Goal: Find specific page/section: Find specific page/section

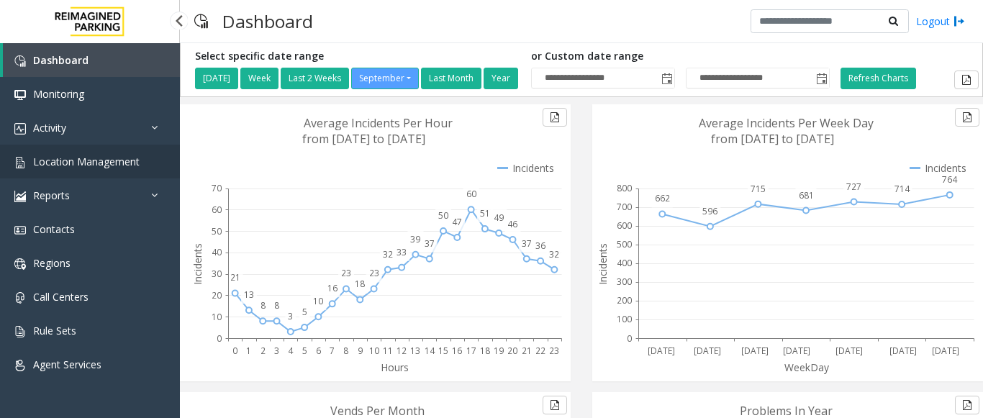
click at [92, 166] on span "Location Management" at bounding box center [86, 162] width 107 height 14
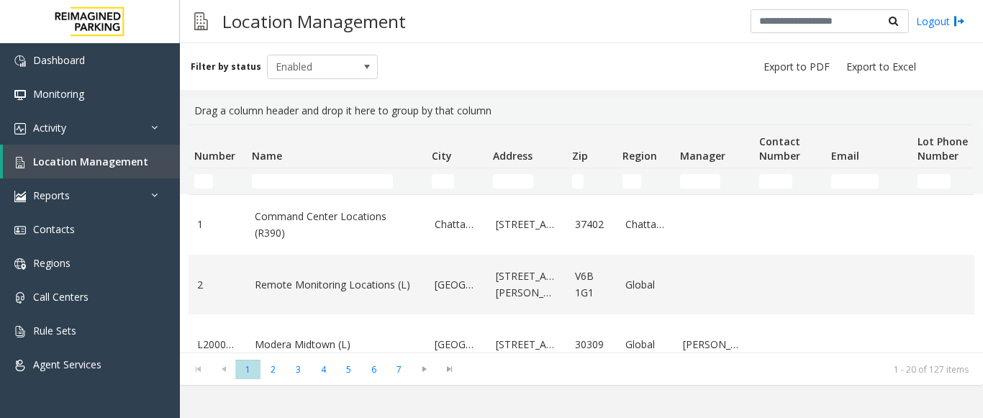
click at [302, 168] on td "Name Filter" at bounding box center [336, 181] width 180 height 26
click at [296, 177] on input "Name Filter" at bounding box center [322, 181] width 141 height 14
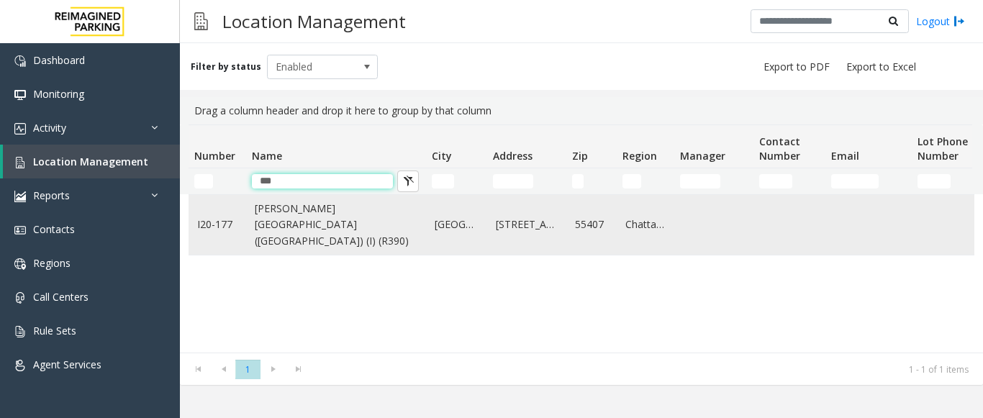
type input "***"
click at [265, 228] on link "[PERSON_NAME][GEOGRAPHIC_DATA] ([GEOGRAPHIC_DATA]) (I) (R390)" at bounding box center [336, 225] width 163 height 48
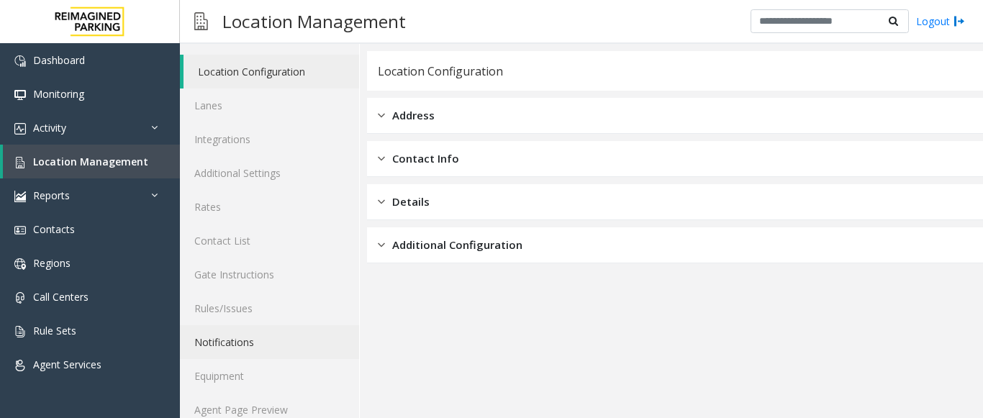
scroll to position [56, 0]
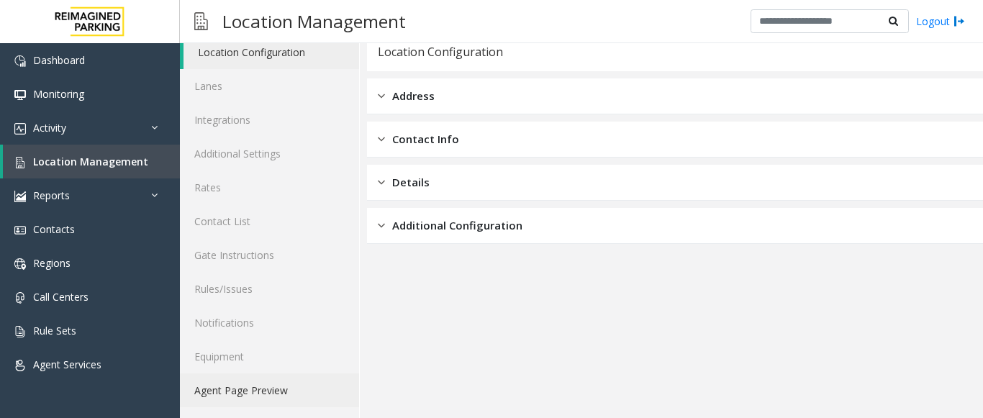
click at [271, 385] on link "Agent Page Preview" at bounding box center [269, 391] width 179 height 34
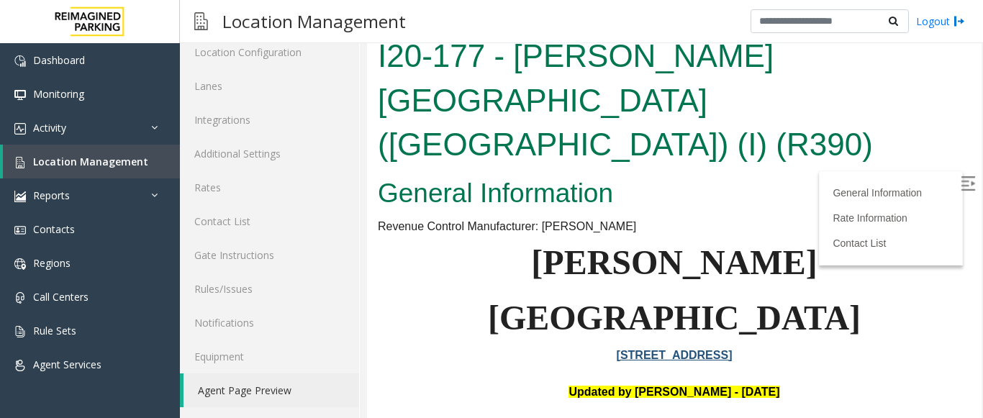
click at [961, 183] on img at bounding box center [968, 183] width 14 height 14
click at [619, 349] on link "[STREET_ADDRESS]" at bounding box center [675, 355] width 116 height 12
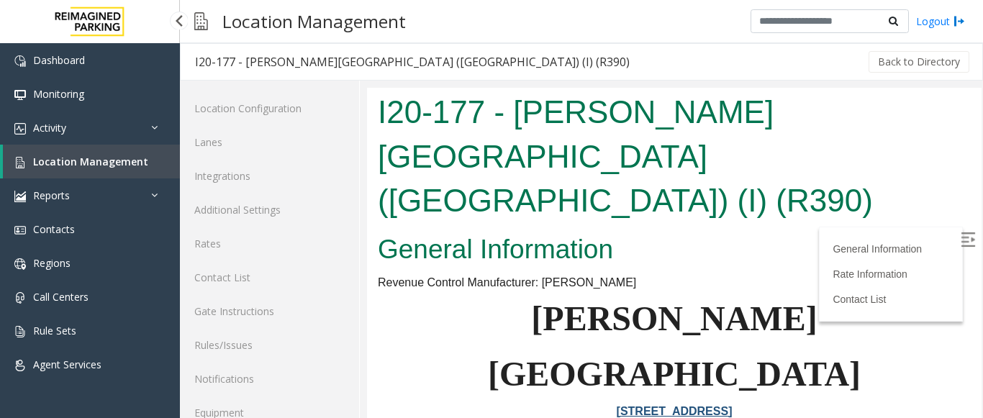
scroll to position [56, 0]
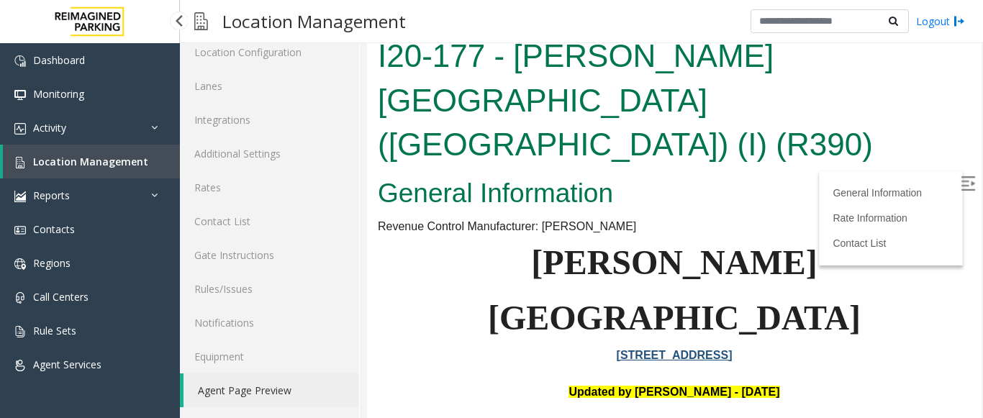
click at [91, 168] on span "Location Management" at bounding box center [90, 162] width 115 height 14
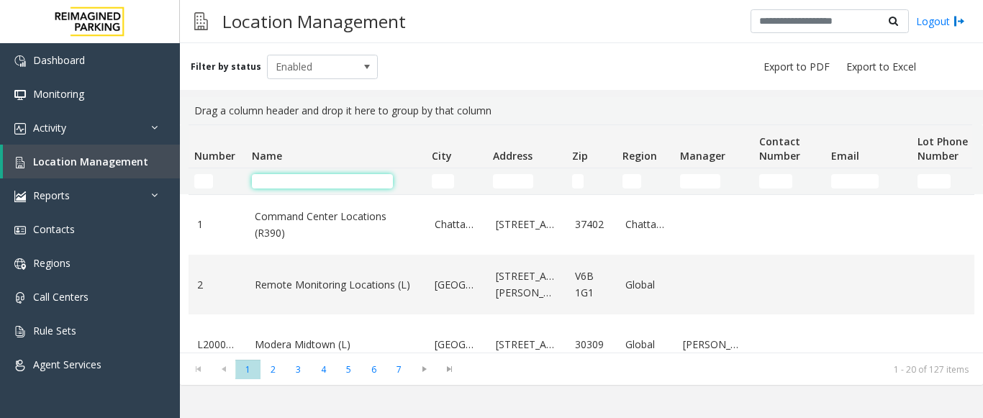
click at [323, 182] on input "Name Filter" at bounding box center [322, 181] width 141 height 14
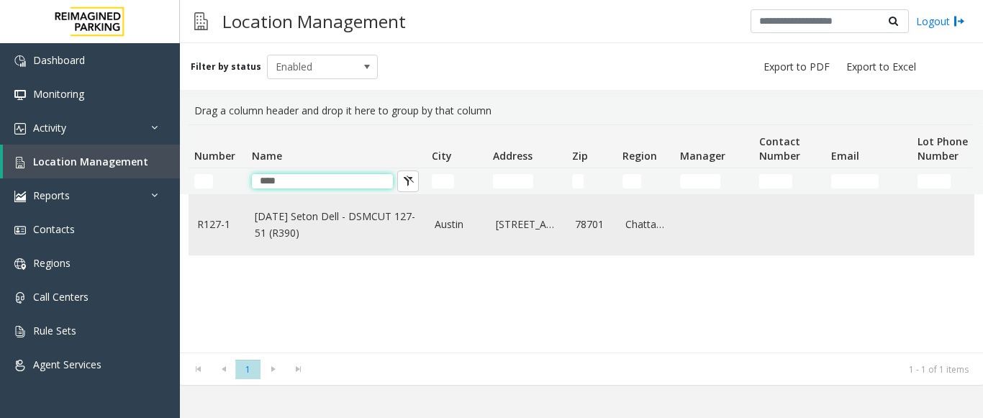
type input "****"
click at [366, 227] on link "[DATE] Seton Dell - DSMCUT 127-51 (R390)" at bounding box center [336, 225] width 163 height 32
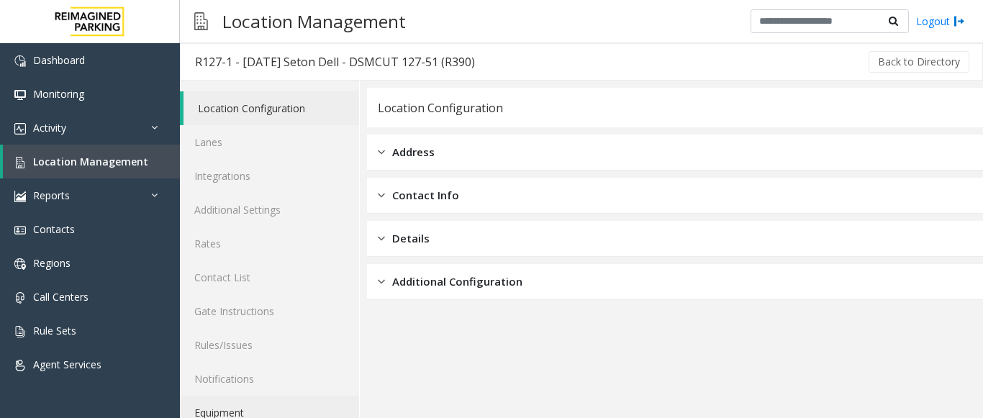
scroll to position [56, 0]
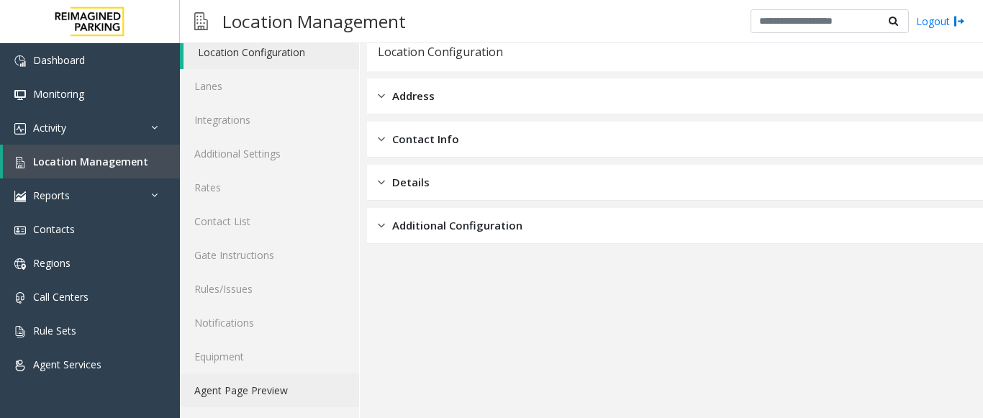
click at [248, 398] on link "Agent Page Preview" at bounding box center [269, 391] width 179 height 34
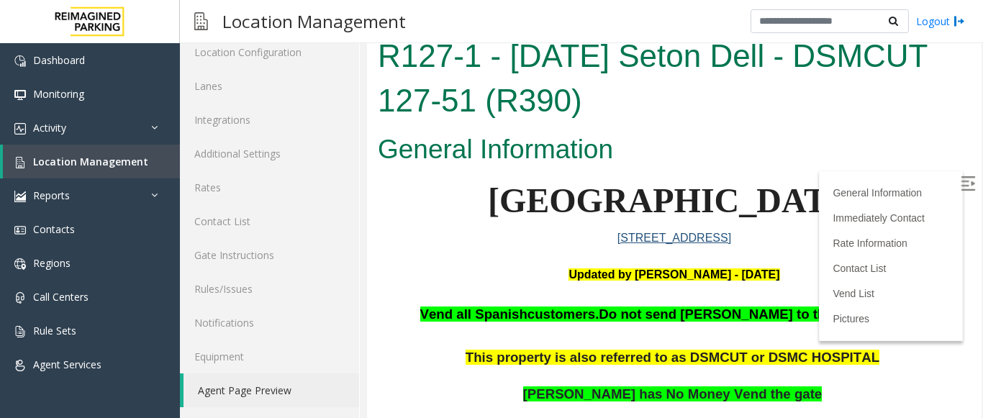
scroll to position [216, 0]
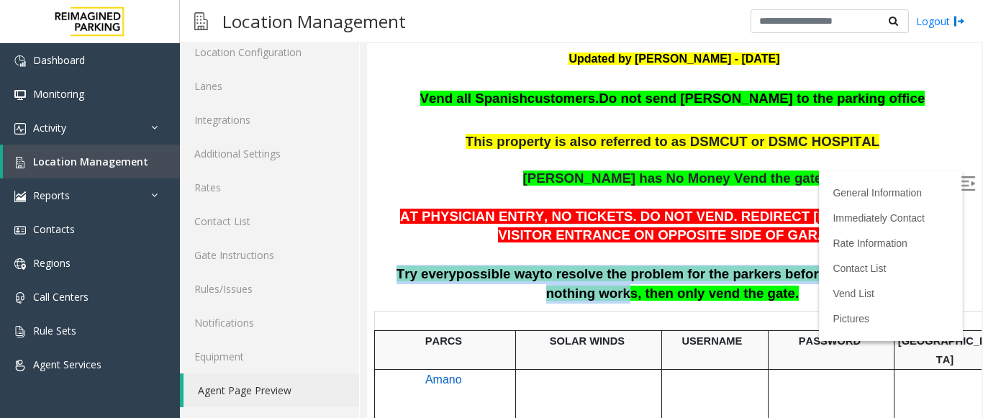
click at [597, 292] on p "AT PHYSICIAN ENTRY, NO TICKETS. DO NOT VEND. REDIRECT [PERSON_NAME] TO VISITOR …" at bounding box center [674, 255] width 593 height 96
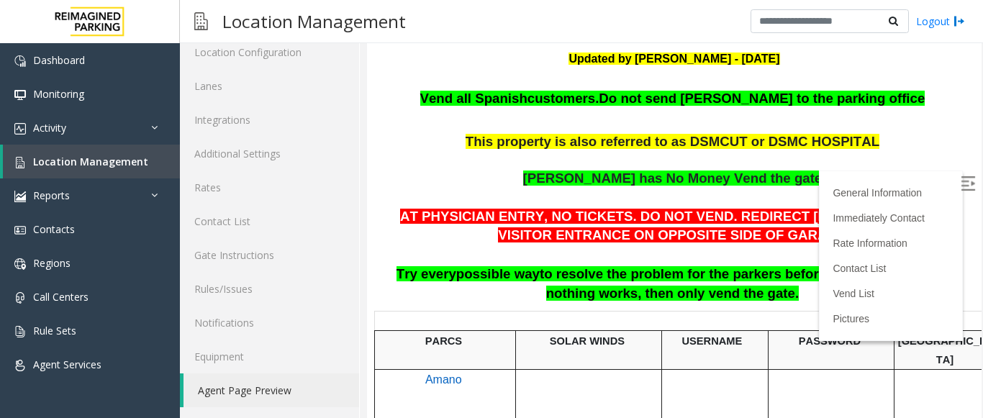
click at [510, 316] on p at bounding box center [446, 321] width 140 height 19
click at [961, 184] on img at bounding box center [968, 183] width 14 height 14
